Goal: Task Accomplishment & Management: Manage account settings

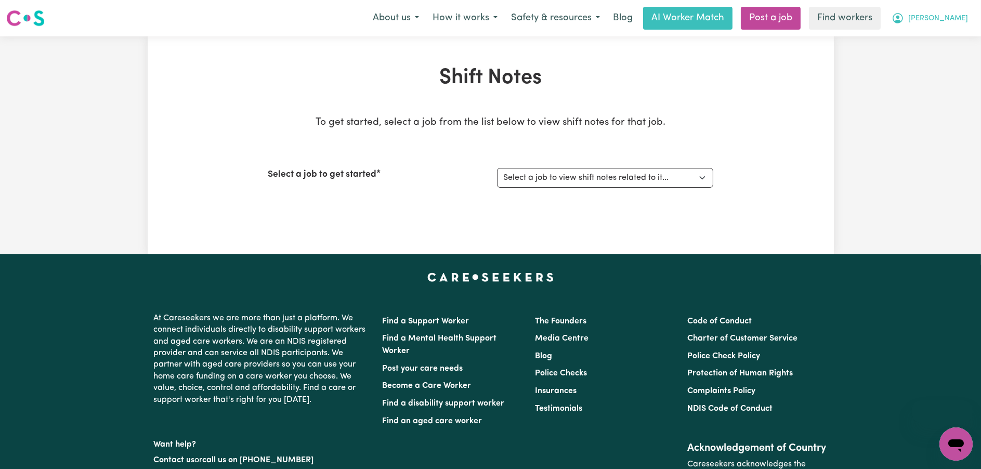
click at [961, 17] on span "[PERSON_NAME]" at bounding box center [938, 18] width 60 height 11
click at [949, 35] on link "My Dashboard" at bounding box center [933, 41] width 82 height 20
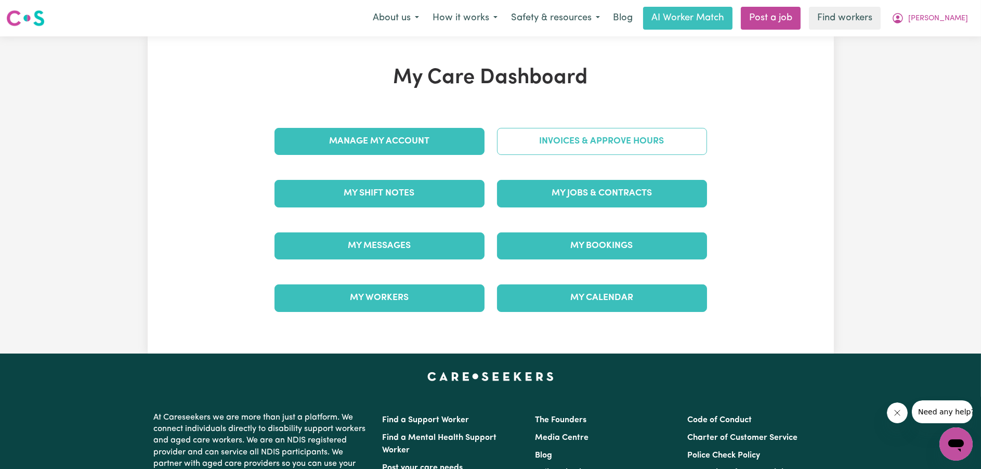
click at [637, 145] on link "Invoices & Approve Hours" at bounding box center [602, 141] width 210 height 27
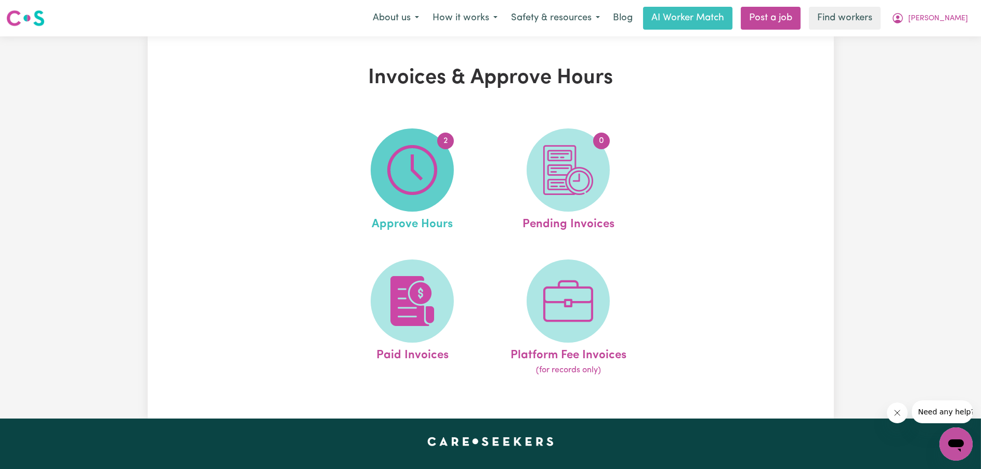
click at [438, 171] on span "2" at bounding box center [412, 169] width 83 height 83
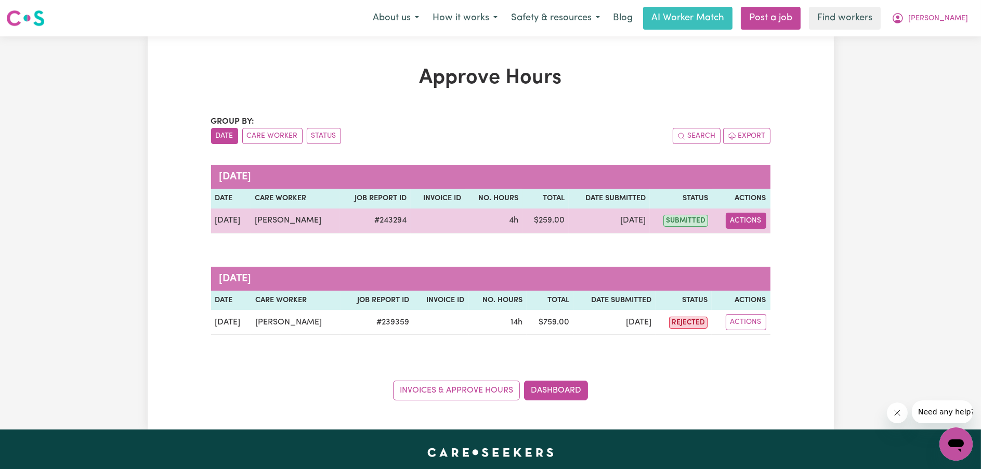
click at [743, 220] on button "Actions" at bounding box center [746, 221] width 41 height 16
click at [742, 243] on icon "View job report 243294" at bounding box center [739, 245] width 8 height 8
select select "pm"
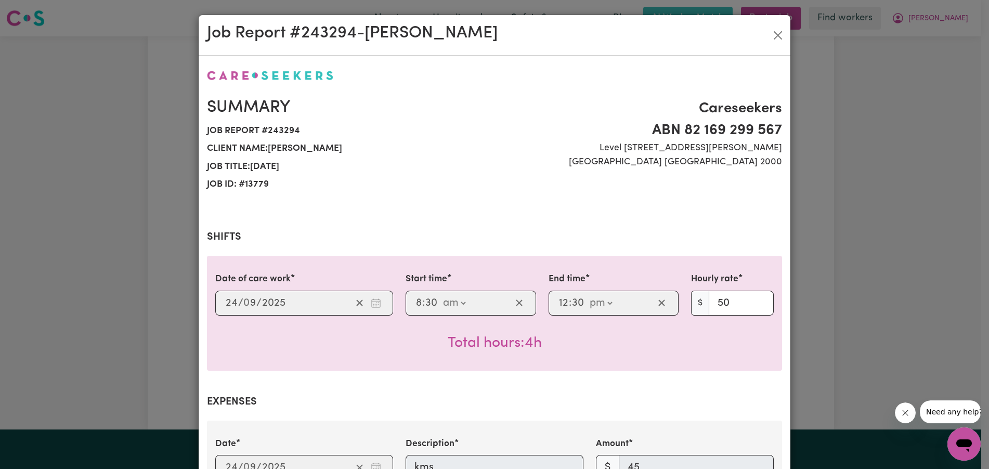
scroll to position [397, 0]
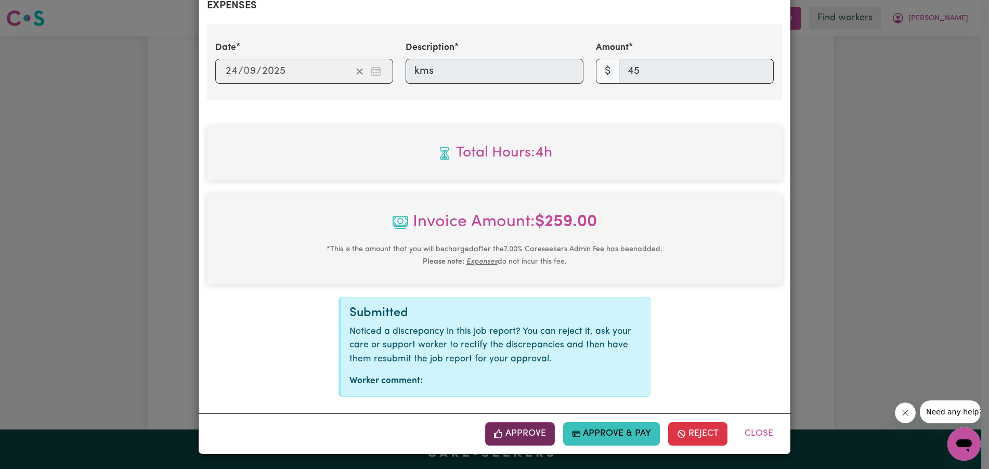
click at [501, 431] on button "Approve" at bounding box center [520, 433] width 70 height 23
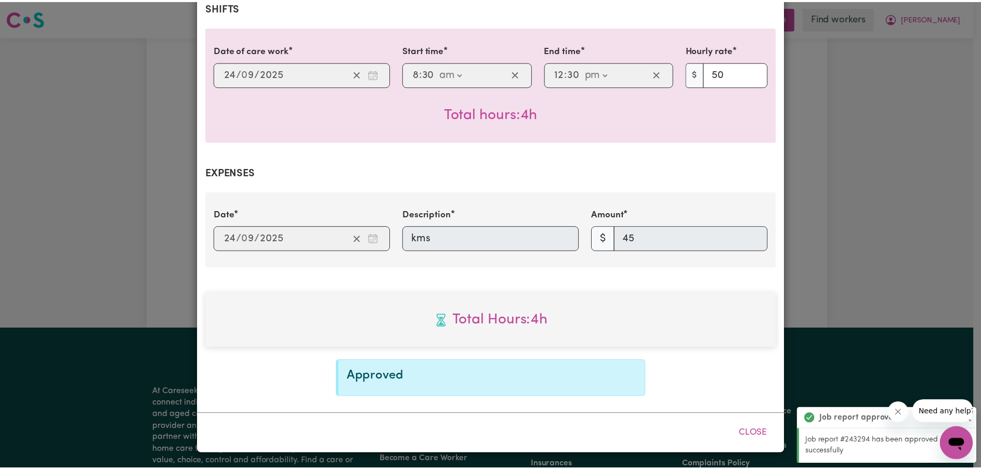
scroll to position [228, 0]
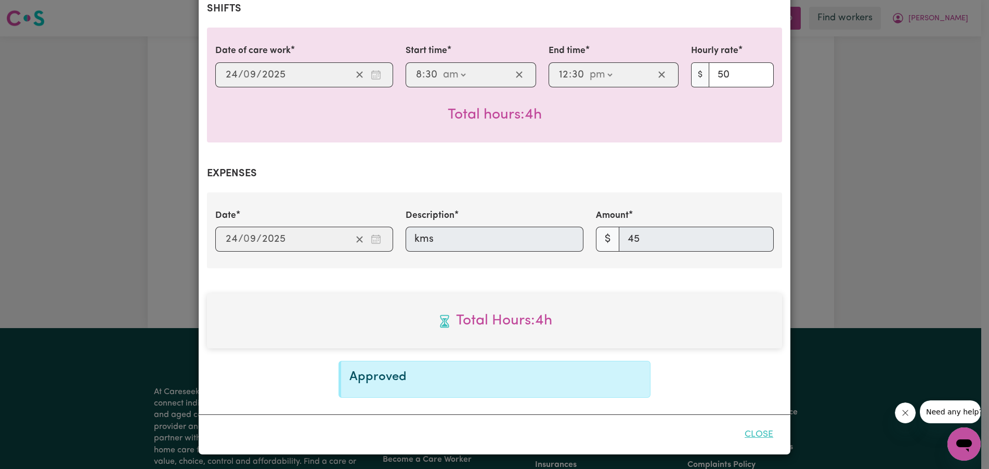
click at [748, 431] on button "Close" at bounding box center [759, 434] width 46 height 23
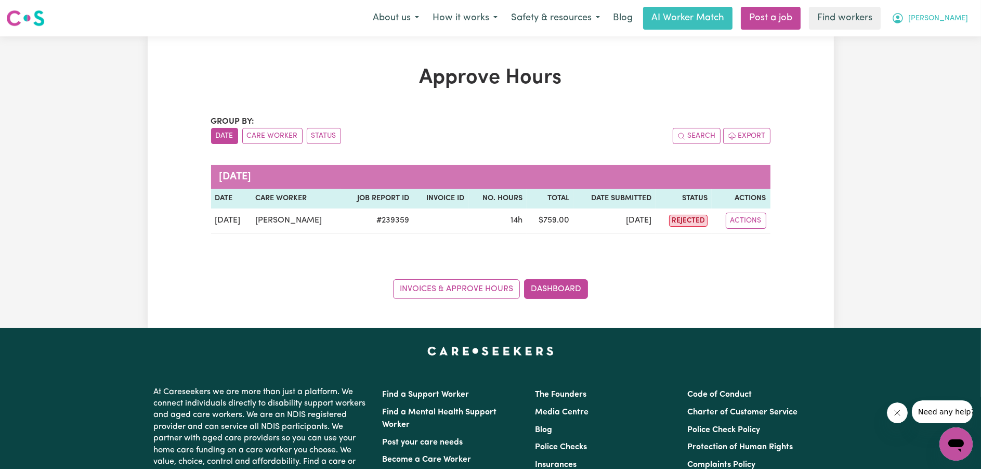
drag, startPoint x: 953, startPoint y: 18, endPoint x: 947, endPoint y: 27, distance: 10.5
click at [952, 18] on span "[PERSON_NAME]" at bounding box center [938, 18] width 60 height 11
click at [942, 41] on link "My Dashboard" at bounding box center [933, 41] width 82 height 20
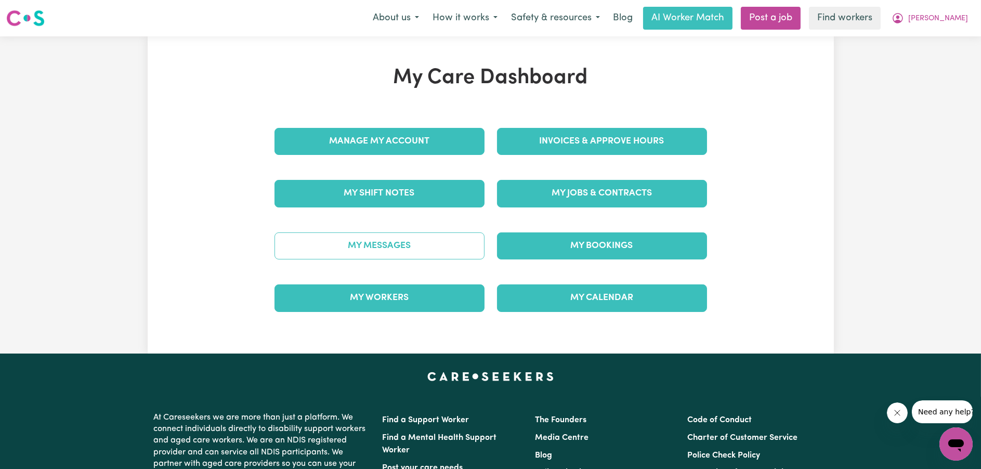
click at [389, 247] on link "My Messages" at bounding box center [379, 245] width 210 height 27
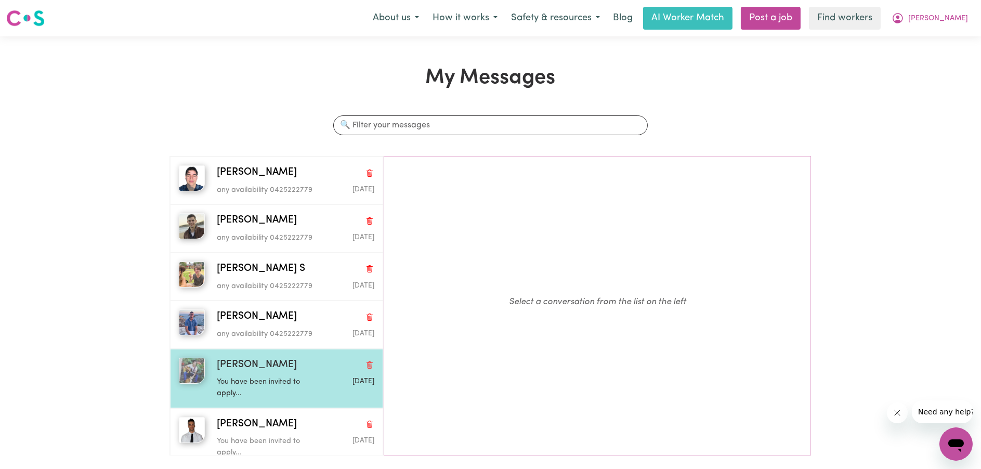
scroll to position [52, 0]
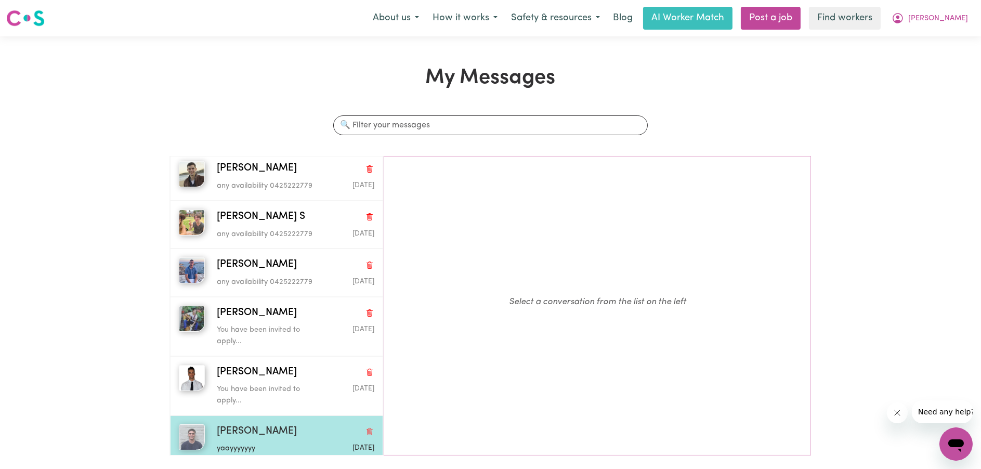
click at [279, 430] on div "[PERSON_NAME]" at bounding box center [296, 431] width 158 height 15
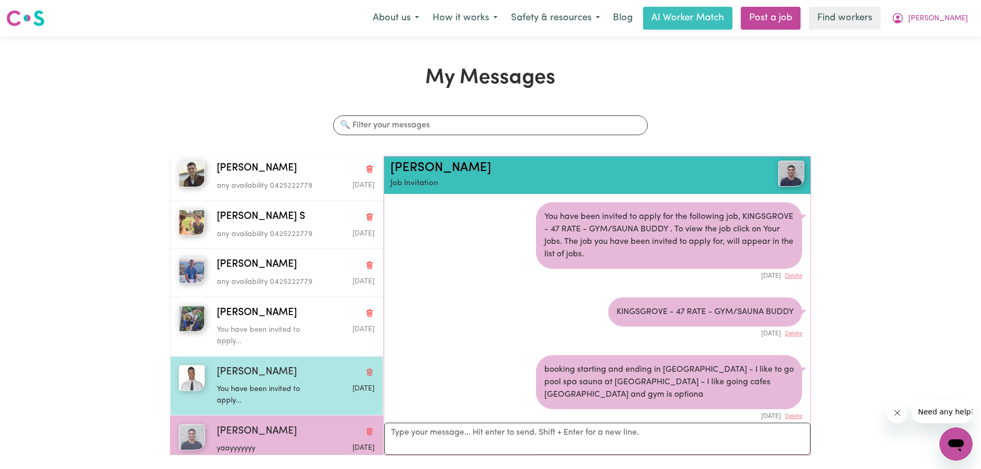
scroll to position [936, 0]
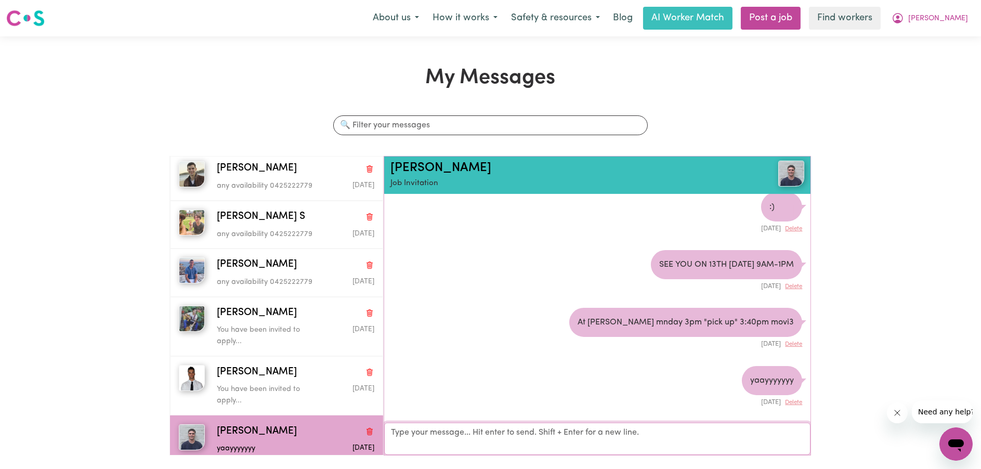
click at [512, 441] on textarea "Your reply" at bounding box center [597, 439] width 427 height 32
type textarea "agree [DATE] 8:30am"
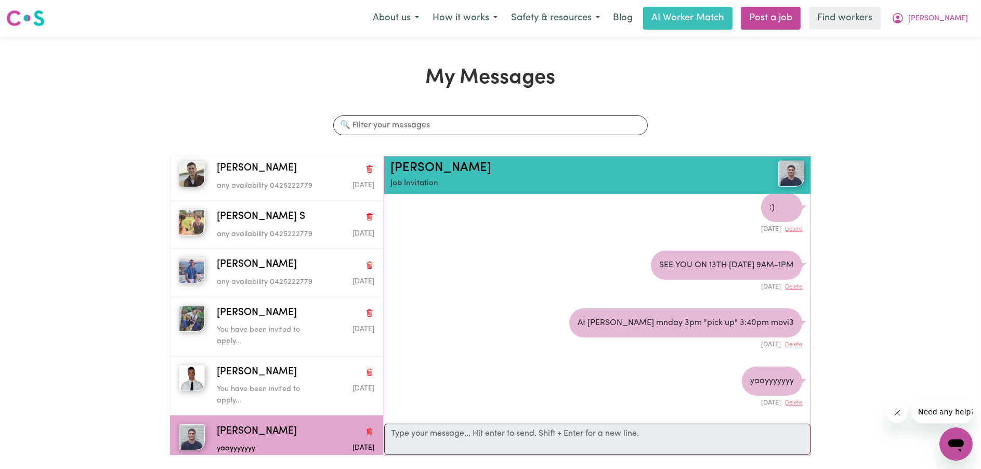
scroll to position [993, 0]
